Goal: Transaction & Acquisition: Purchase product/service

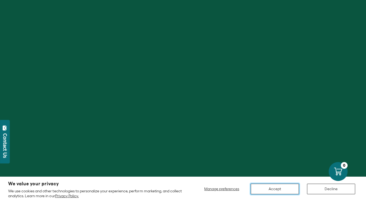
click at [288, 188] on button "Accept" at bounding box center [275, 189] width 48 height 11
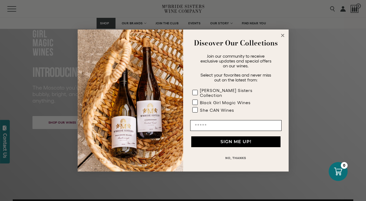
scroll to position [49, 0]
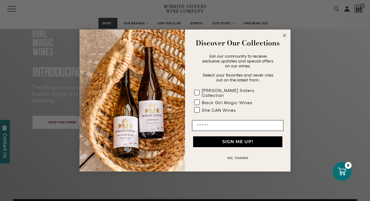
click at [202, 27] on div "Close dialog Discover Our Collections Join our community to receive exclusive u…" at bounding box center [185, 100] width 370 height 201
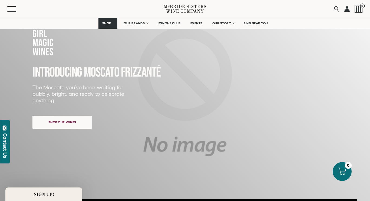
click at [276, 37] on div "INTRODUCING MOSCATO FRIZZANTé The Moscato you’ve been waiting for bubbly, brigh…" at bounding box center [162, 79] width 260 height 125
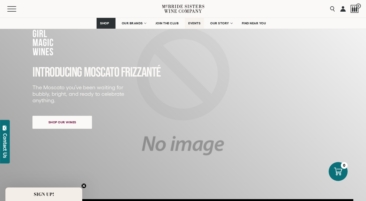
click at [197, 27] on link "EVENTS" at bounding box center [194, 23] width 19 height 11
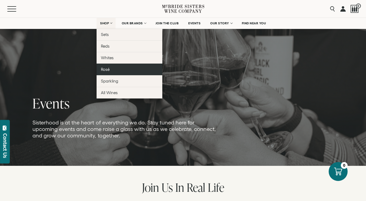
click at [111, 70] on link "Rosé" at bounding box center [130, 70] width 66 height 12
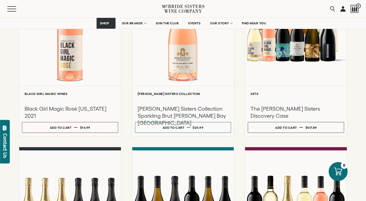
scroll to position [109, 0]
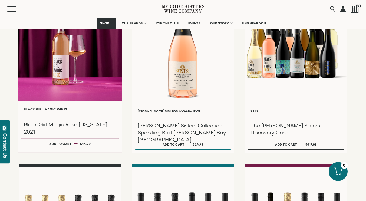
click at [97, 127] on h3 "Black Girl Magic Rosé [US_STATE] 2021" at bounding box center [70, 128] width 93 height 14
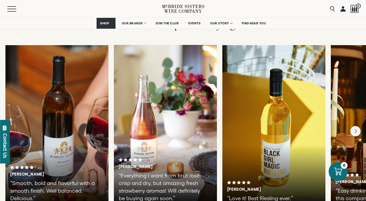
scroll to position [944, 0]
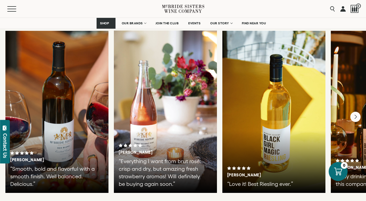
click at [286, 125] on div "Tamika P. “Love it! Best Riesling ever.”" at bounding box center [273, 112] width 103 height 162
click at [355, 112] on icon "Next" at bounding box center [355, 117] width 11 height 11
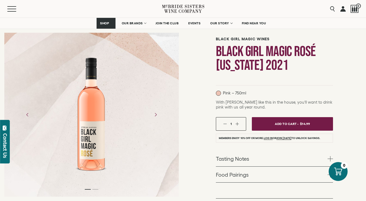
scroll to position [49, 0]
